Goal: Task Accomplishment & Management: Manage account settings

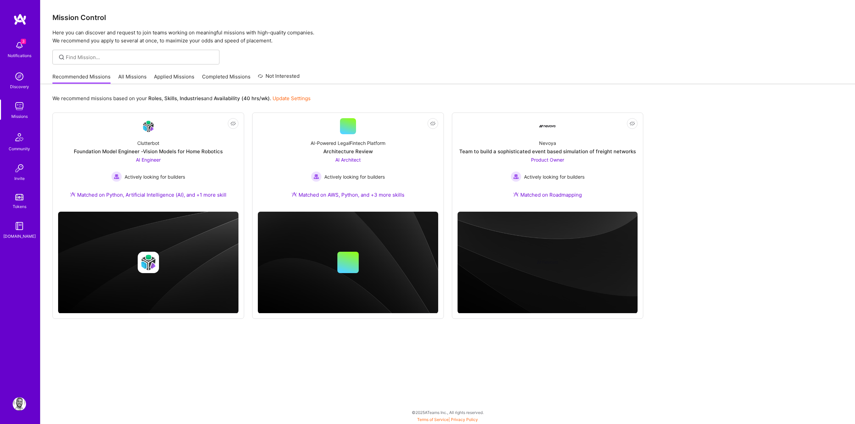
click at [22, 46] on img at bounding box center [19, 45] width 13 height 13
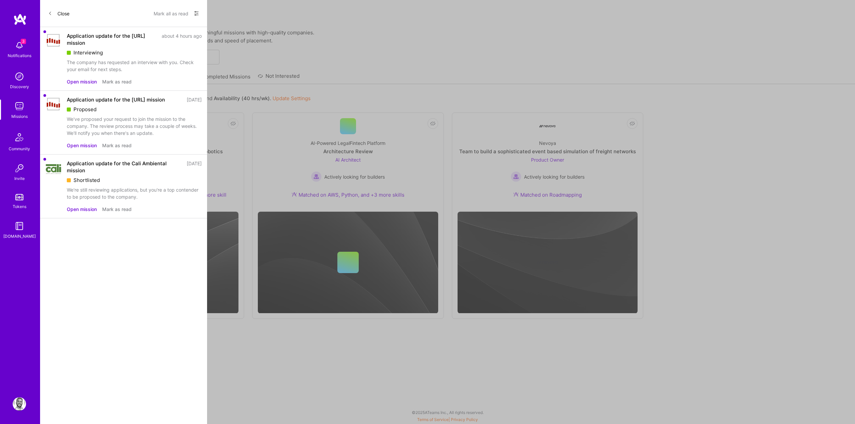
click at [282, 52] on div "3 3 Notifications Discovery Missions Community Invite Tokens [DOMAIN_NAME] Prof…" at bounding box center [427, 210] width 855 height 421
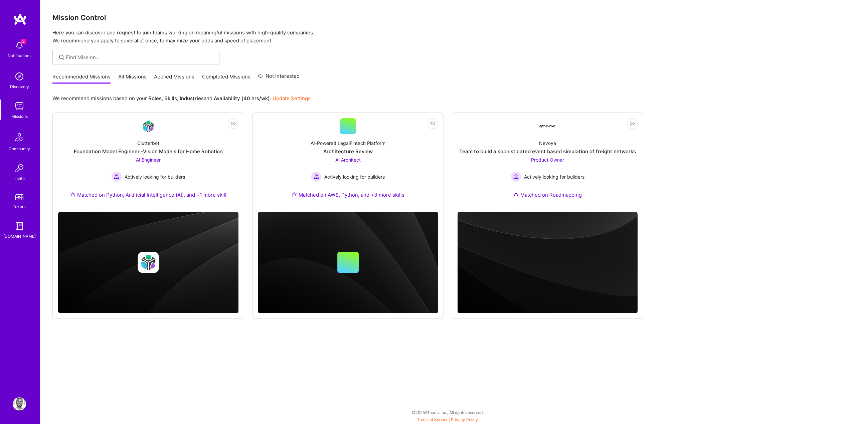
click at [20, 84] on div "Discovery" at bounding box center [19, 86] width 19 height 7
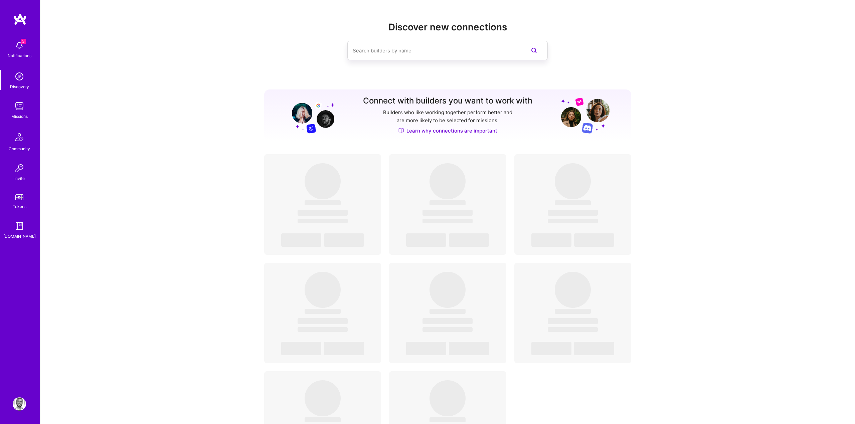
click at [22, 46] on img at bounding box center [19, 45] width 13 height 13
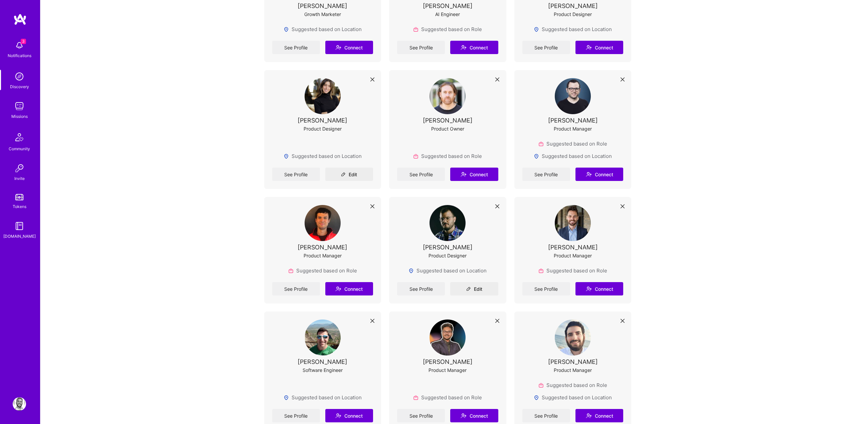
scroll to position [333, 0]
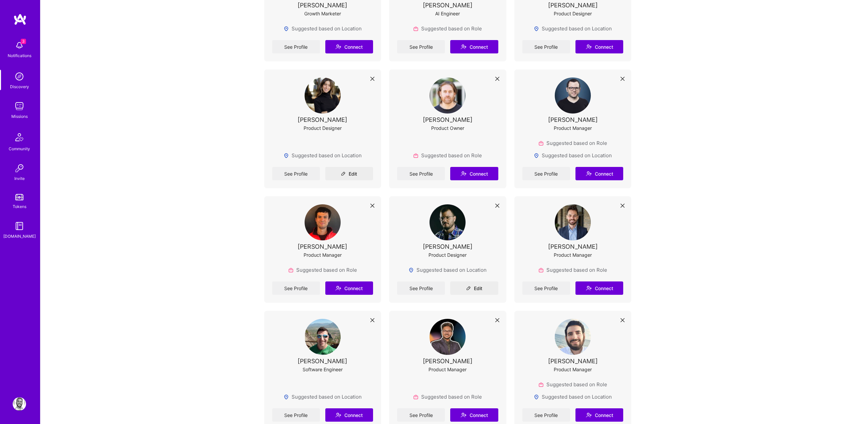
click at [16, 40] on img at bounding box center [19, 45] width 13 height 13
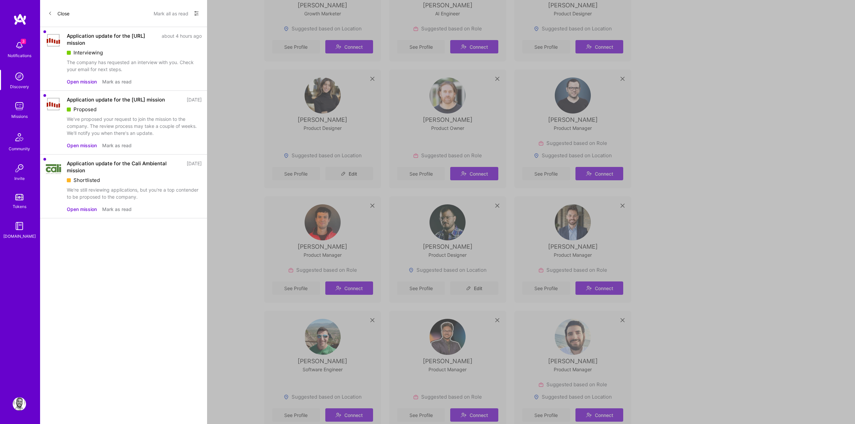
click at [22, 80] on img at bounding box center [19, 76] width 13 height 13
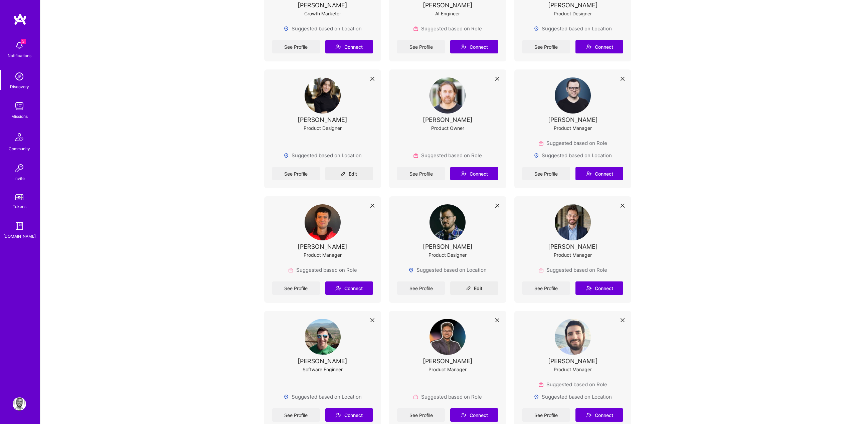
click at [22, 80] on img at bounding box center [19, 76] width 13 height 13
click at [20, 408] on img at bounding box center [19, 404] width 13 height 13
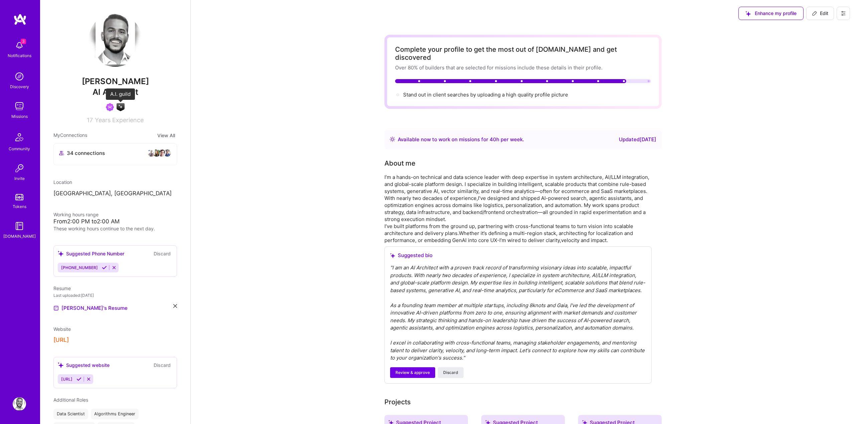
click at [120, 108] on img at bounding box center [121, 107] width 8 height 8
click at [845, 15] on icon at bounding box center [843, 13] width 5 height 5
click at [834, 45] on button "Payment method" at bounding box center [825, 45] width 50 height 17
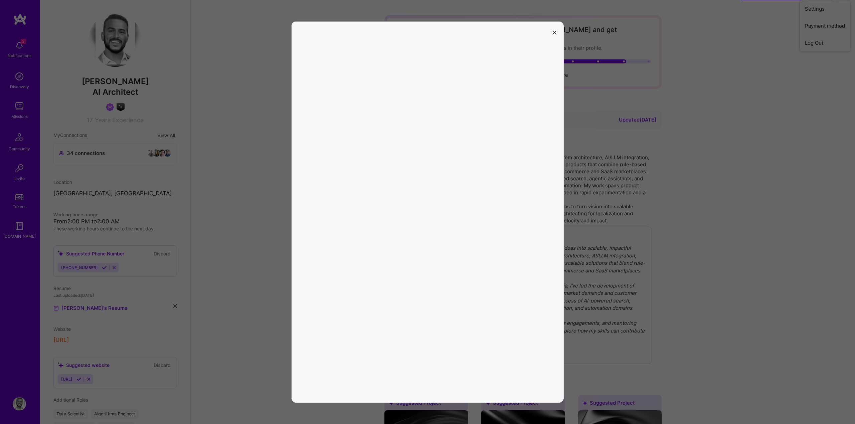
scroll to position [21, 0]
click at [551, 34] on button "modal" at bounding box center [555, 32] width 8 height 11
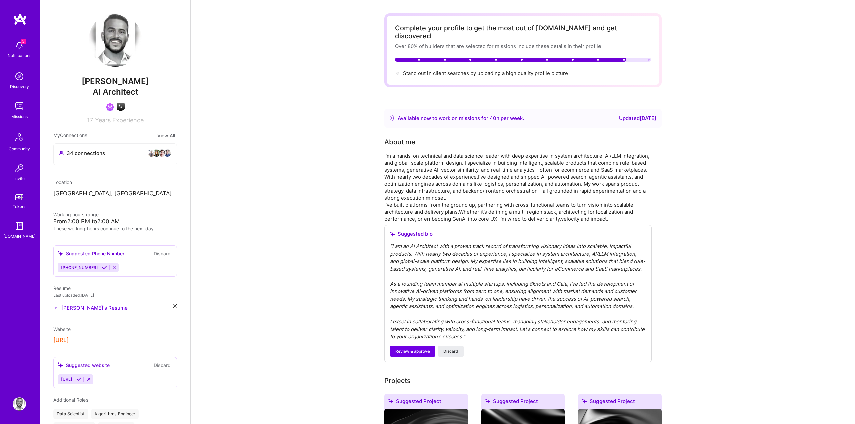
scroll to position [0, 0]
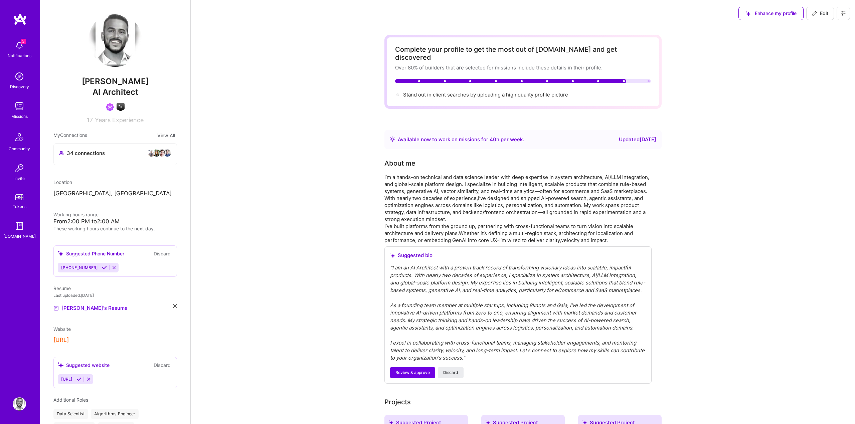
click at [839, 13] on button at bounding box center [843, 13] width 13 height 13
click at [810, 45] on button "Payment method" at bounding box center [825, 45] width 50 height 17
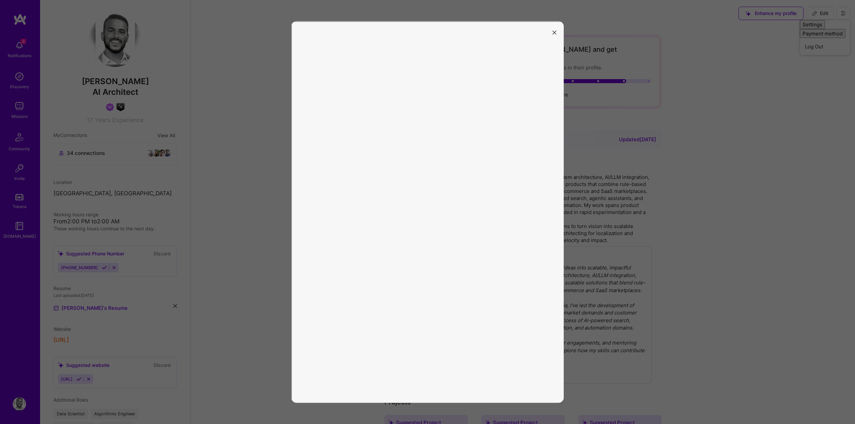
click at [557, 34] on button "modal" at bounding box center [555, 32] width 8 height 11
